Goal: Go to known website: Access a specific website the user already knows

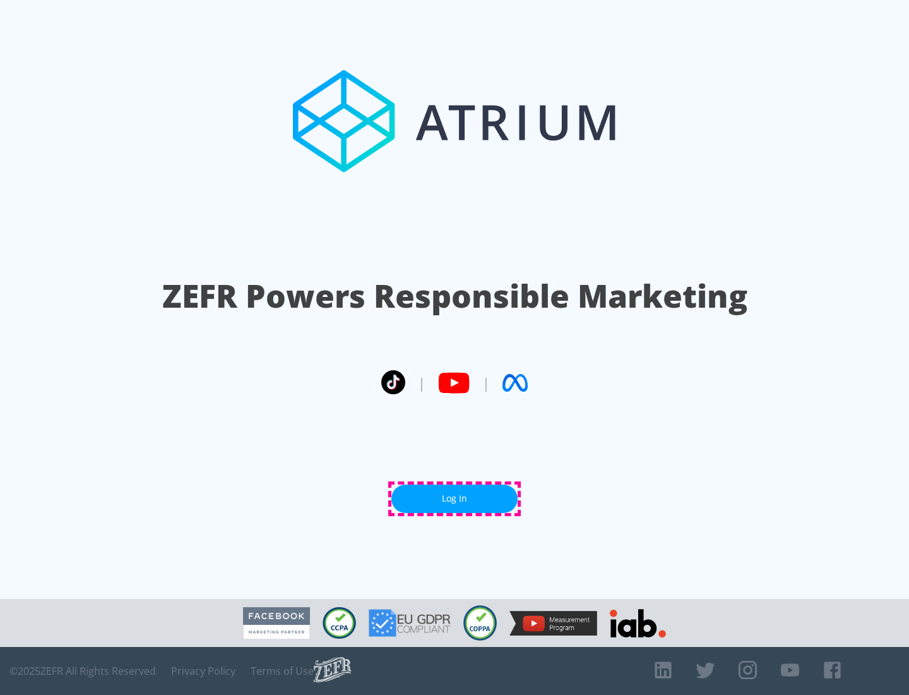
click at [455, 498] on link "Log In" at bounding box center [454, 498] width 126 height 28
